Goal: Find specific page/section: Find specific page/section

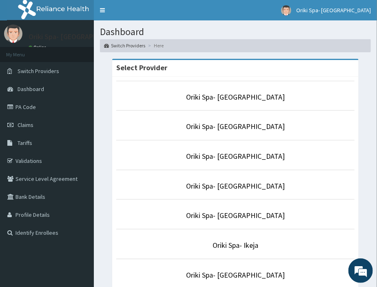
click at [232, 104] on li "Oriki Spa- [GEOGRAPHIC_DATA]" at bounding box center [235, 96] width 238 height 30
click at [226, 96] on link "Oriki Spa- [GEOGRAPHIC_DATA]" at bounding box center [235, 96] width 99 height 9
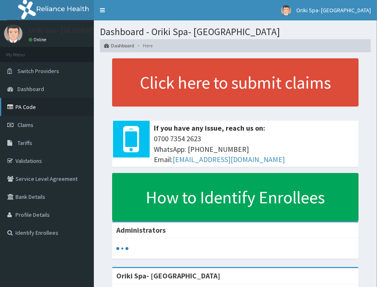
click at [33, 106] on link "PA Code" at bounding box center [47, 107] width 94 height 18
